Goal: Information Seeking & Learning: Learn about a topic

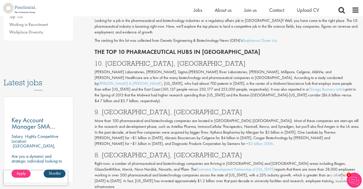
scroll to position [206, 0]
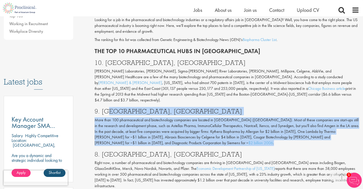
drag, startPoint x: 109, startPoint y: 90, endPoint x: 129, endPoint y: 119, distance: 34.0
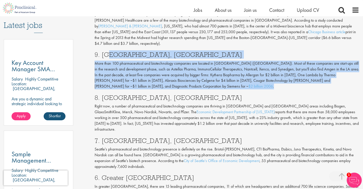
scroll to position [263, 0]
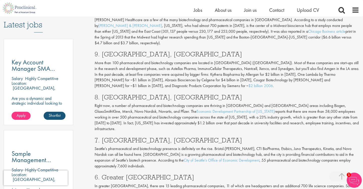
click at [131, 103] on p "Right now, a number of pharmaceutical and biotechnology companies are thriving …" at bounding box center [227, 117] width 265 height 29
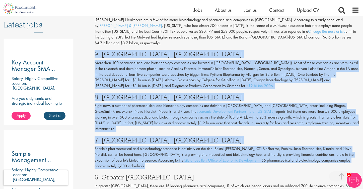
drag, startPoint x: 123, startPoint y: 141, endPoint x: 93, endPoint y: 30, distance: 115.5
click at [93, 30] on div "Top 10 Pharmaceutical Hubs in the [GEOGRAPHIC_DATA] Author: [PERSON_NAME] Posti…" at bounding box center [227, 138] width 272 height 691
copy div "8. Lor Ipsumdo, SI Amet cons 648 adipiscingelit sed doeiusmodtemp incididun utl…"
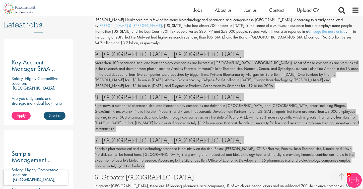
click at [335, 105] on p "Right now, a number of pharmaceutical and biotechnology companies are thriving …" at bounding box center [227, 117] width 265 height 29
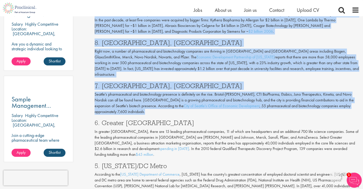
scroll to position [330, 0]
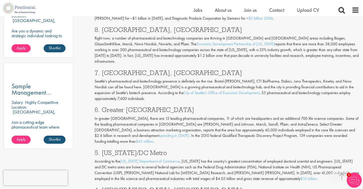
click at [209, 115] on p "In greater [GEOGRAPHIC_DATA], there are 15 leading pharmaceutical companies, 11…" at bounding box center [227, 129] width 265 height 29
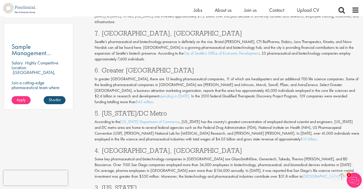
scroll to position [384, 0]
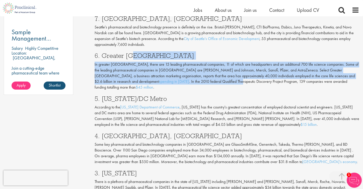
drag, startPoint x: 133, startPoint y: 31, endPoint x: 156, endPoint y: 53, distance: 32.1
click at [156, 53] on div "Looking for a job in the pharmaceutical and biotechnology industries or a regul…" at bounding box center [227, 87] width 272 height 512
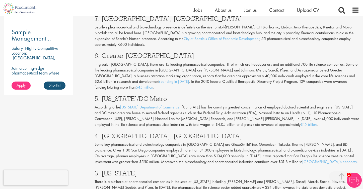
click at [121, 95] on h3 "5. [US_STATE]/DC Metro" at bounding box center [227, 98] width 265 height 7
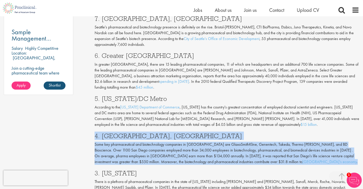
drag, startPoint x: 290, startPoint y: 130, endPoint x: 87, endPoint y: 101, distance: 204.4
click at [87, 101] on div "Content types Quizzes Blogs Guidebooks Videos Infographics Case studies Press r…" at bounding box center [181, 17] width 363 height 696
copy div "4. [GEOGRAPHIC_DATA], [GEOGRAPHIC_DATA] Some key pharmaceutical and biotechnolo…"
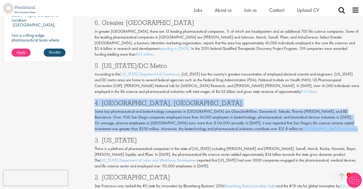
scroll to position [438, 0]
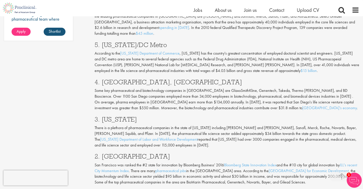
click at [207, 162] on p "San Francisco was ranked the #2 state for innovation by Bloomberg Business' 201…" at bounding box center [227, 173] width 265 height 23
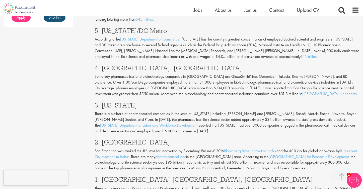
scroll to position [455, 0]
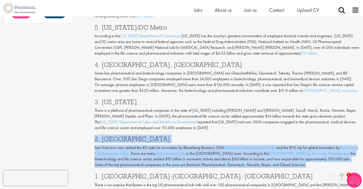
drag, startPoint x: 311, startPoint y: 129, endPoint x: 91, endPoint y: 104, distance: 221.4
copy div "2. [GEOGRAPHIC_DATA] [GEOGRAPHIC_DATA] was ranked the #2 state for innovation b…"
